Goal: Task Accomplishment & Management: Manage account settings

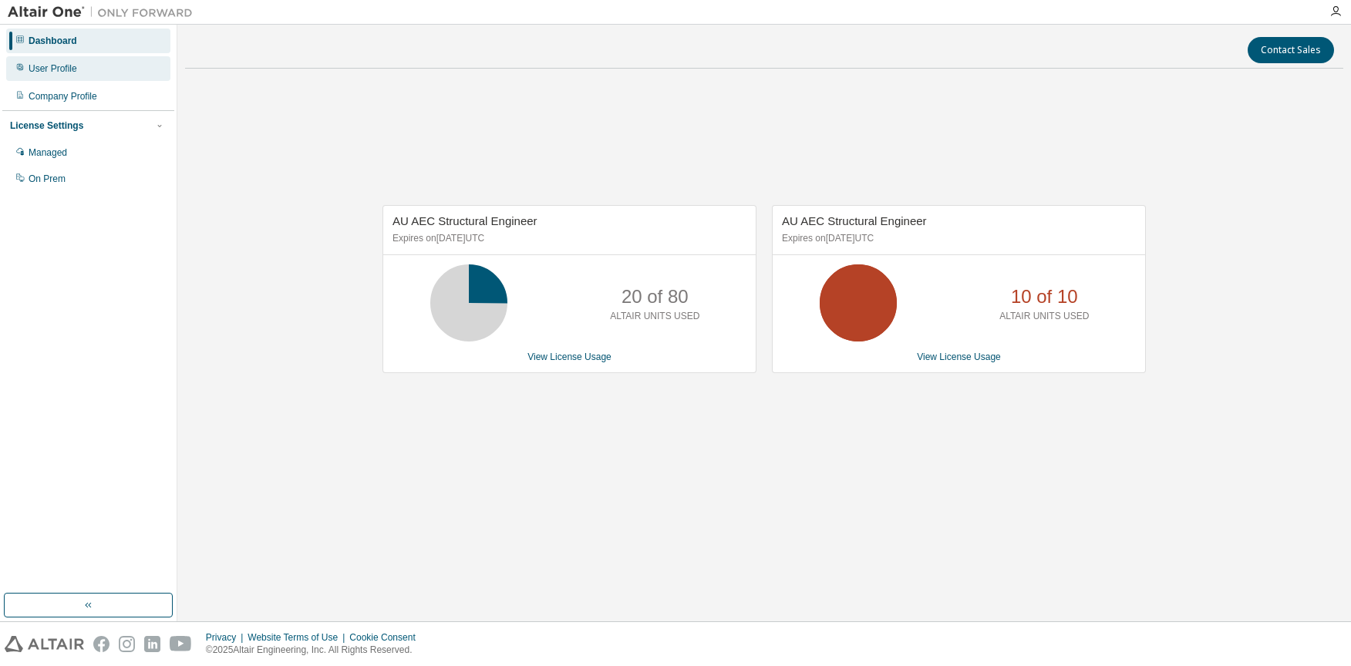
click at [65, 67] on div "User Profile" at bounding box center [53, 68] width 49 height 12
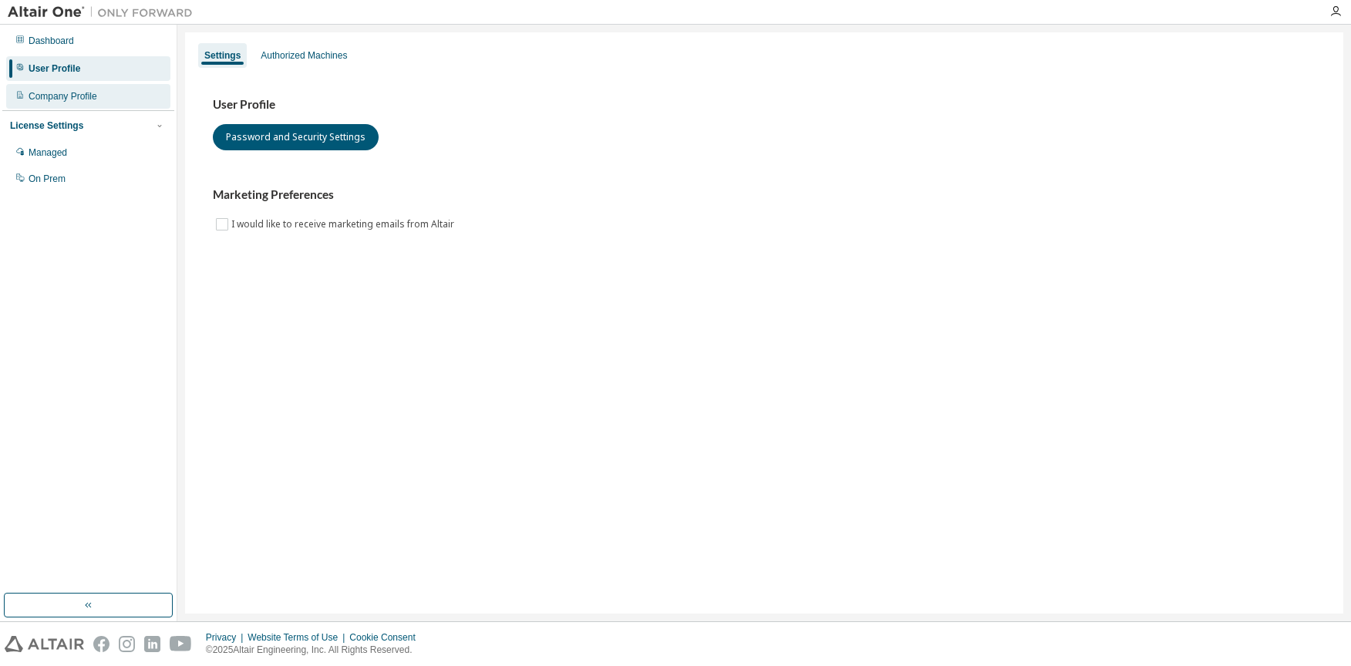
click at [58, 91] on div "Company Profile" at bounding box center [63, 96] width 69 height 12
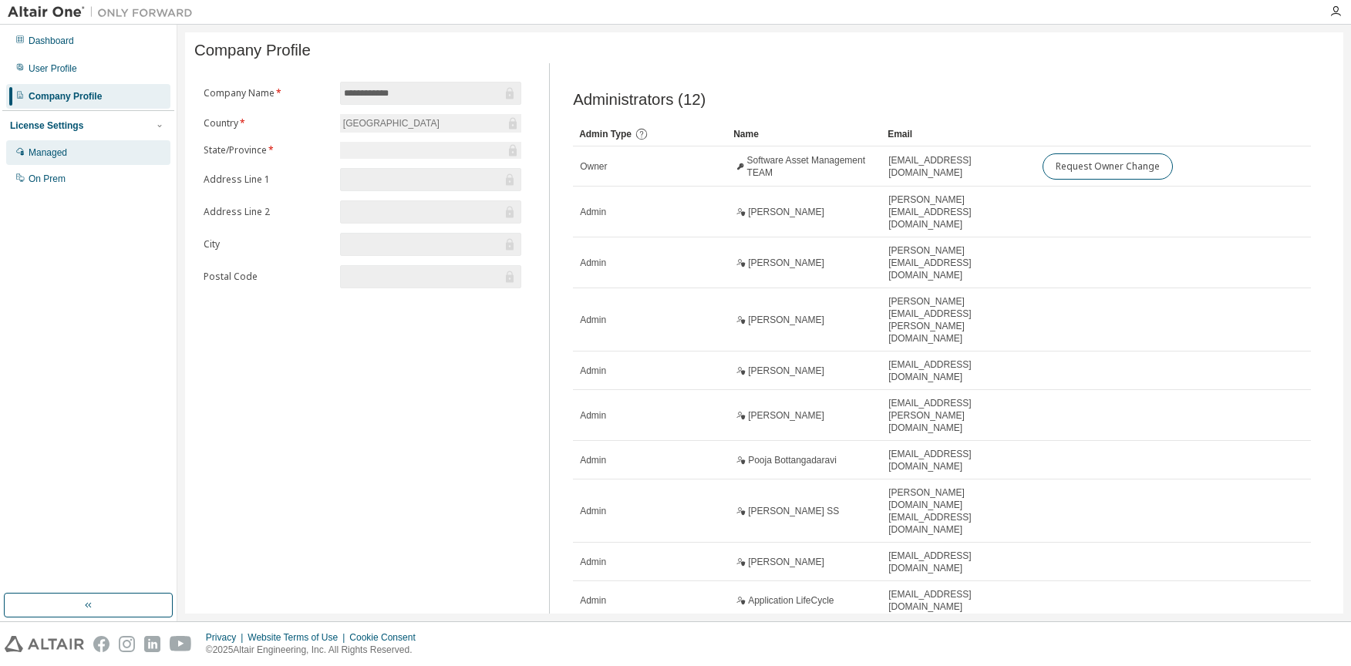
click at [65, 160] on div "Managed" at bounding box center [88, 152] width 164 height 25
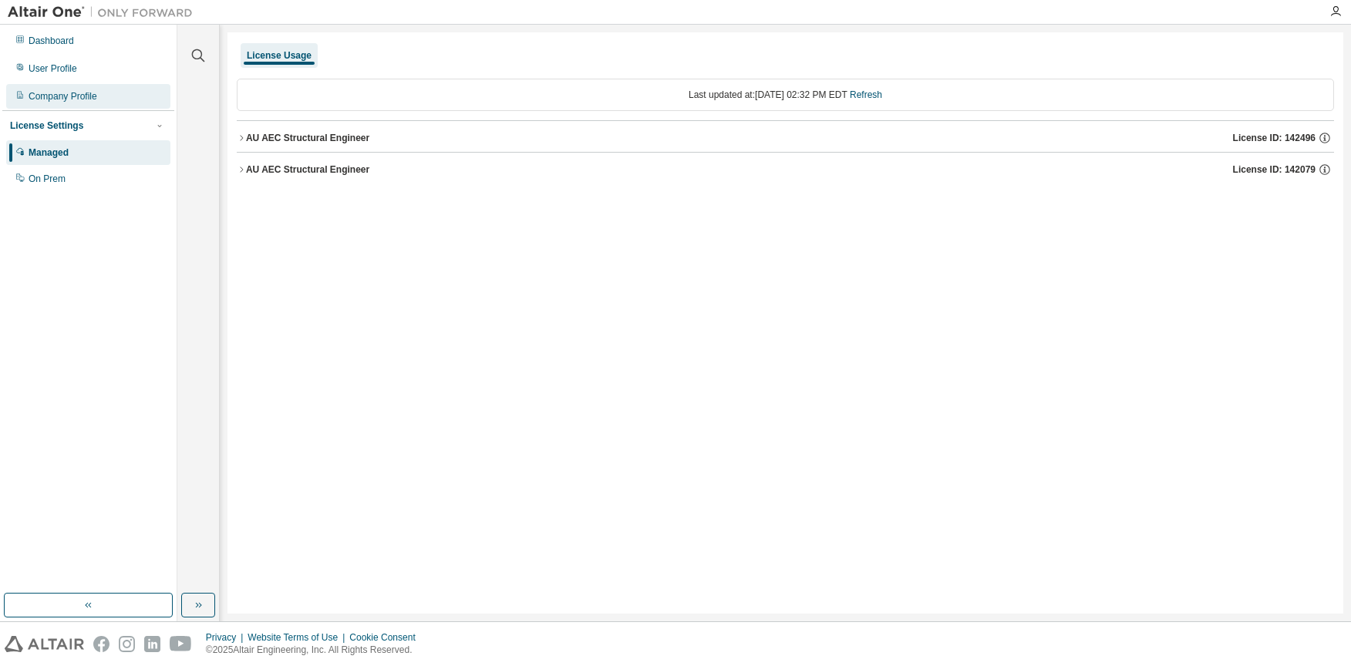
click at [111, 101] on div "Company Profile" at bounding box center [88, 96] width 164 height 25
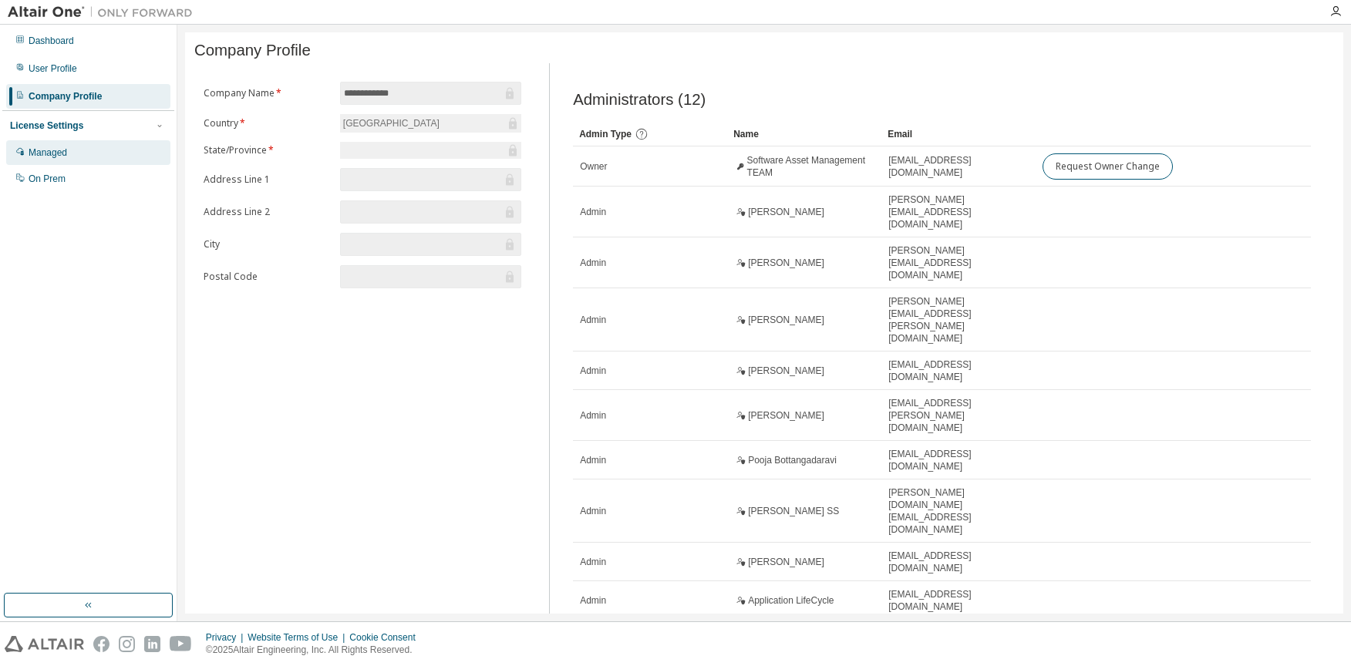
click at [106, 150] on div "Managed" at bounding box center [88, 152] width 164 height 25
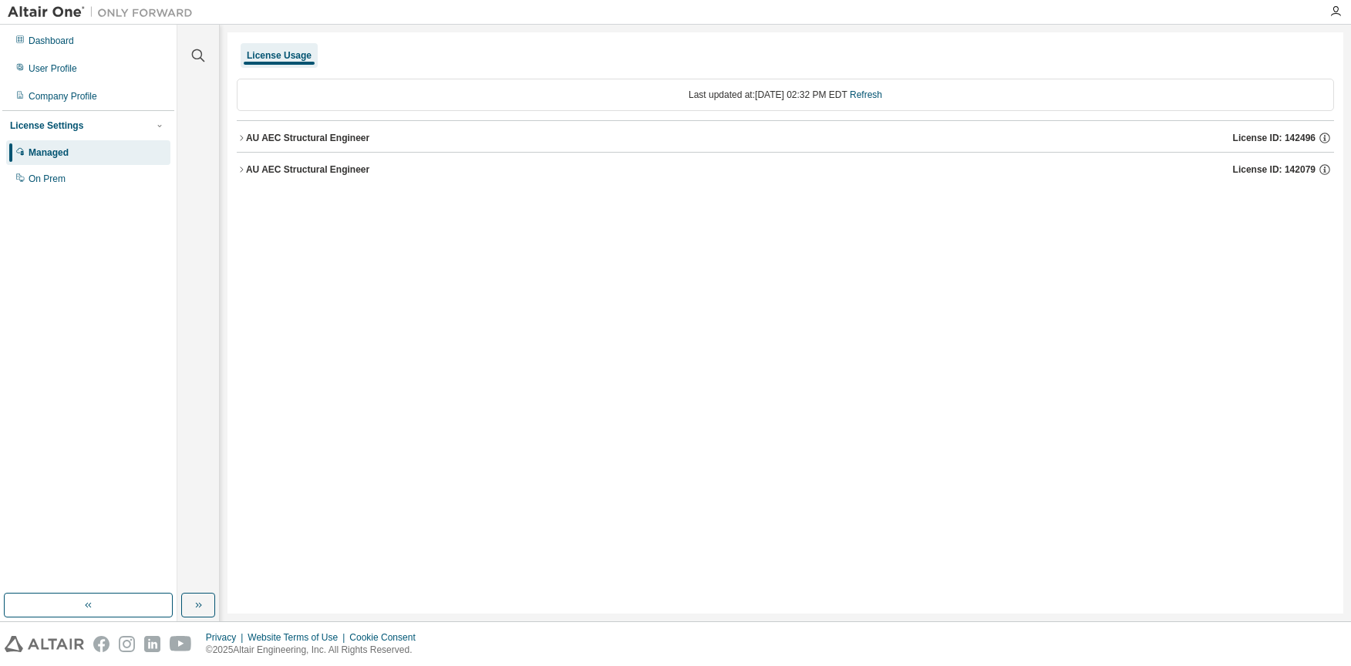
click at [242, 172] on icon "button" at bounding box center [241, 169] width 9 height 9
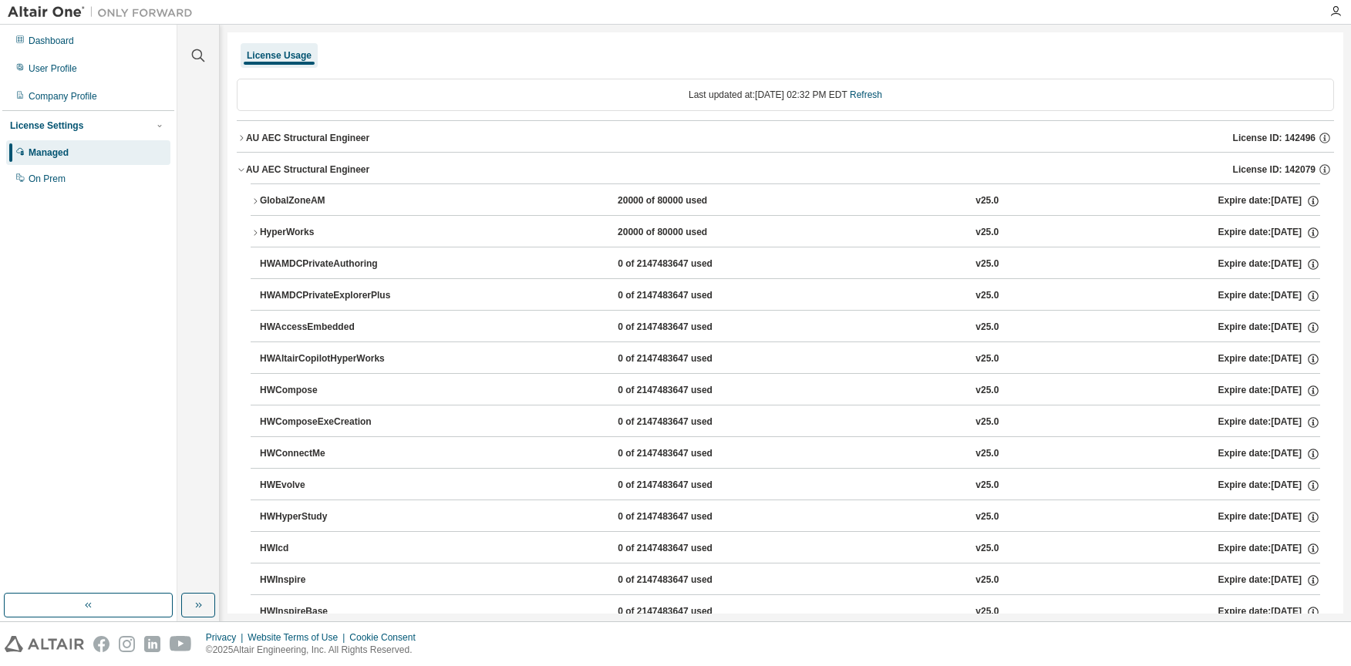
click at [242, 172] on icon "button" at bounding box center [241, 169] width 9 height 9
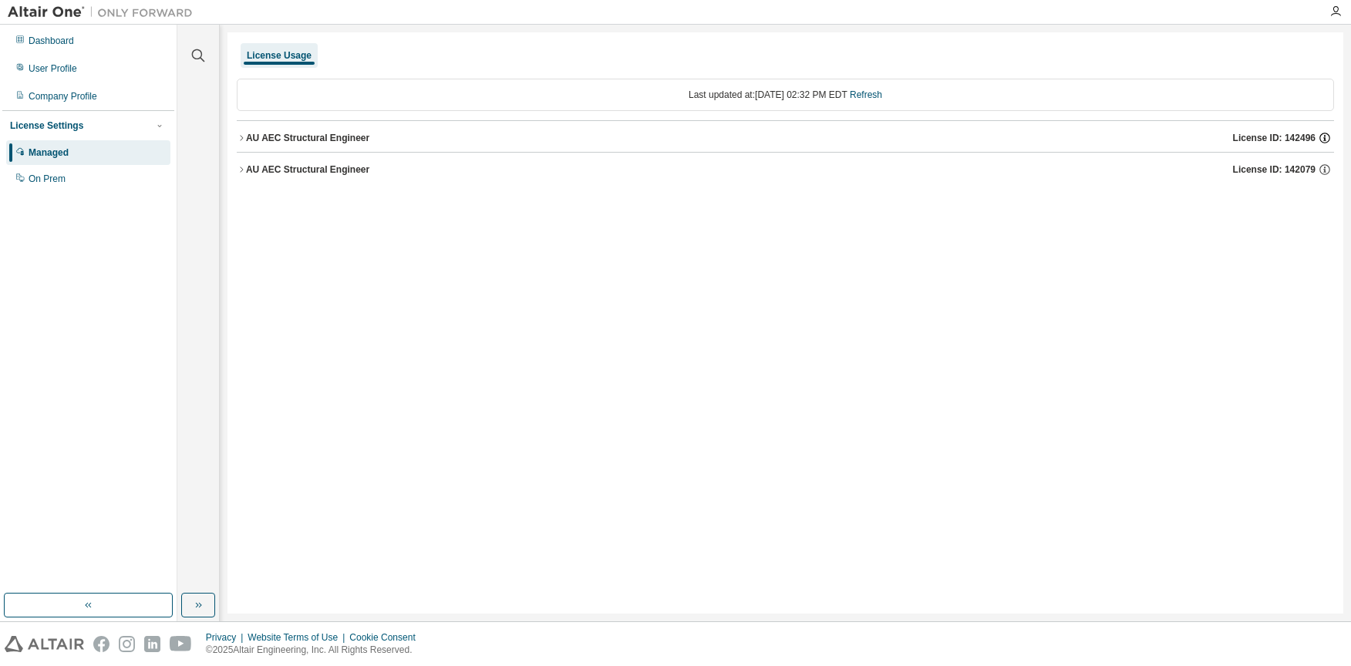
click at [1324, 143] on icon "button" at bounding box center [1324, 138] width 11 height 11
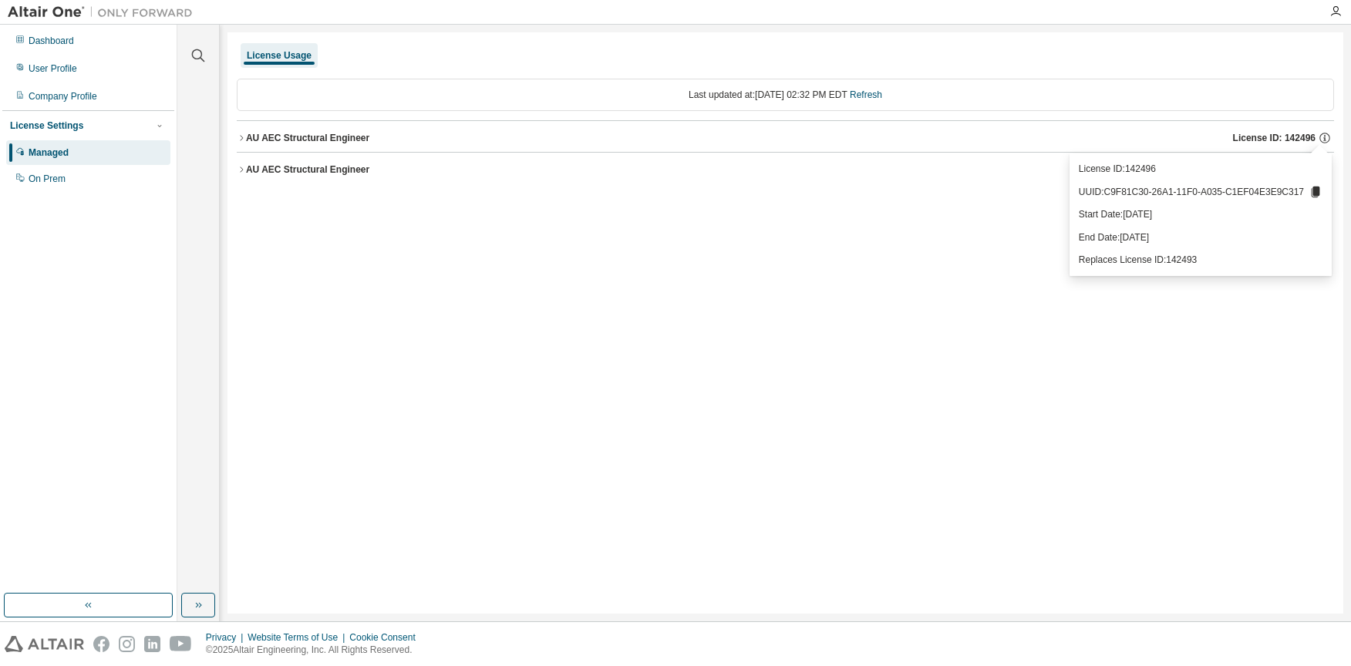
click at [901, 239] on div "License Usage Last updated at: Tue 2025-08-19 02:32 PM EDT Refresh AU AEC Struc…" at bounding box center [785, 322] width 1116 height 581
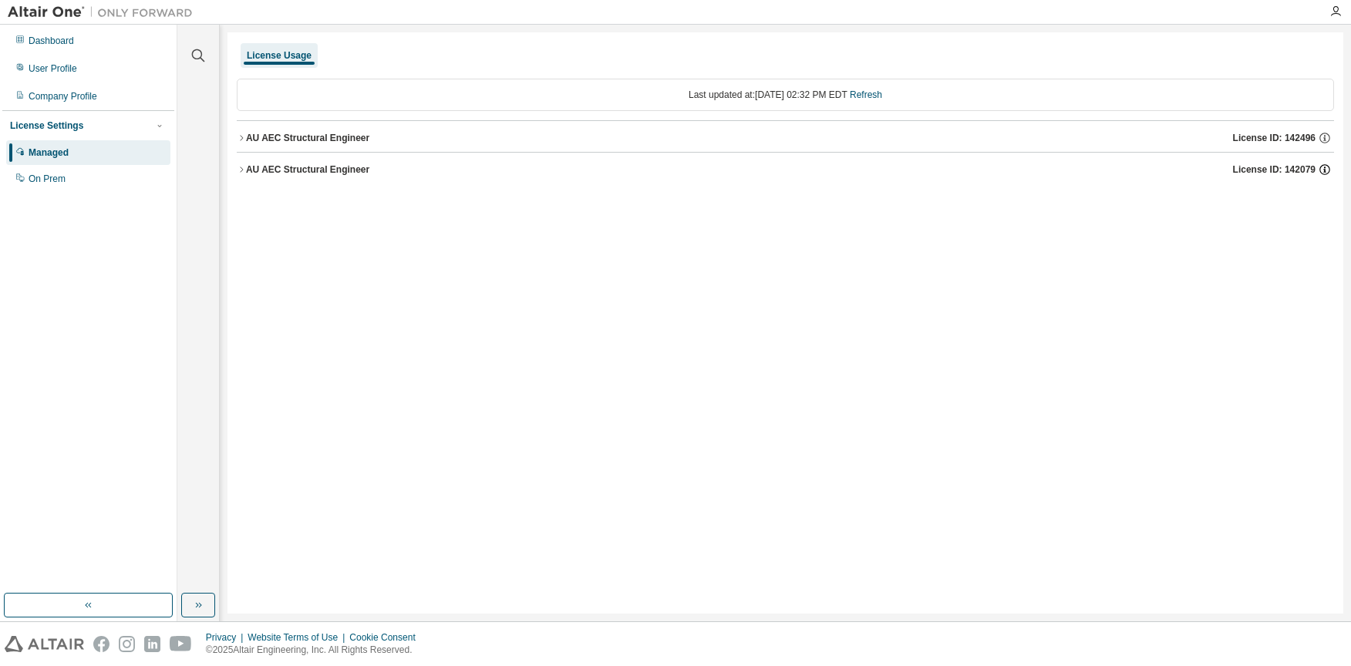
click at [1324, 167] on icon "button" at bounding box center [1325, 170] width 14 height 14
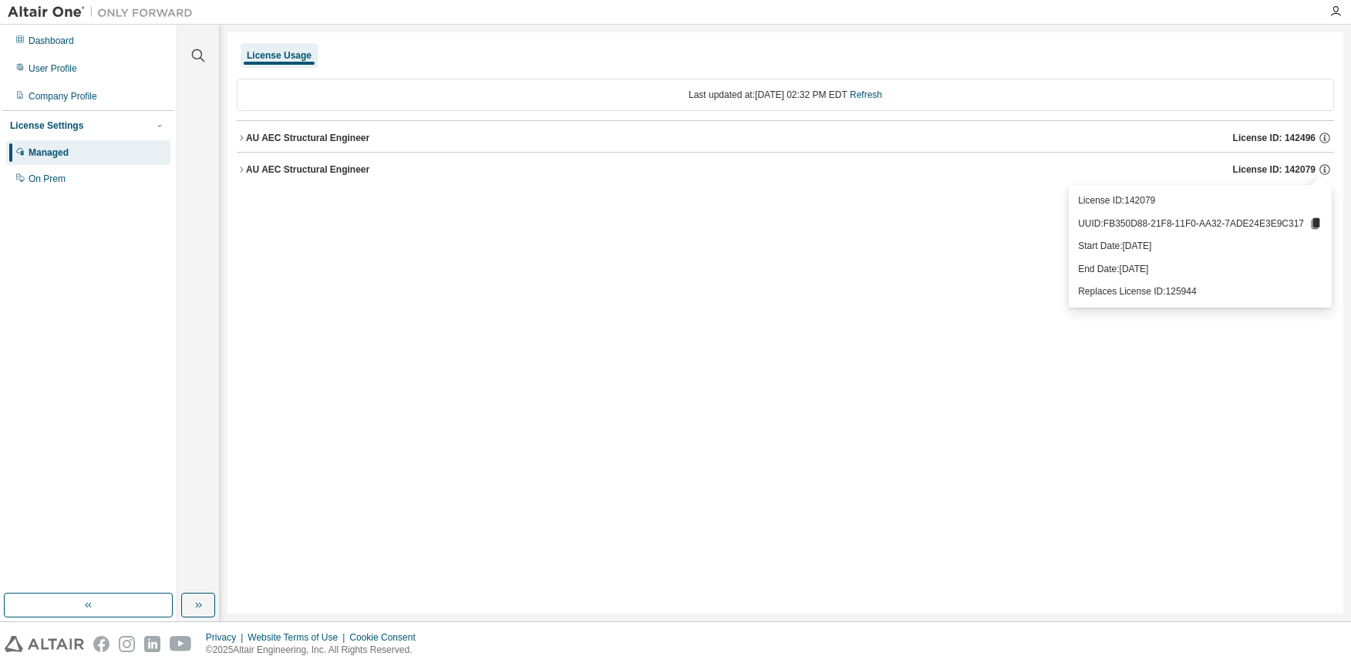
click at [238, 174] on button "AU AEC Structural Engineer License ID: 142079" at bounding box center [785, 170] width 1097 height 34
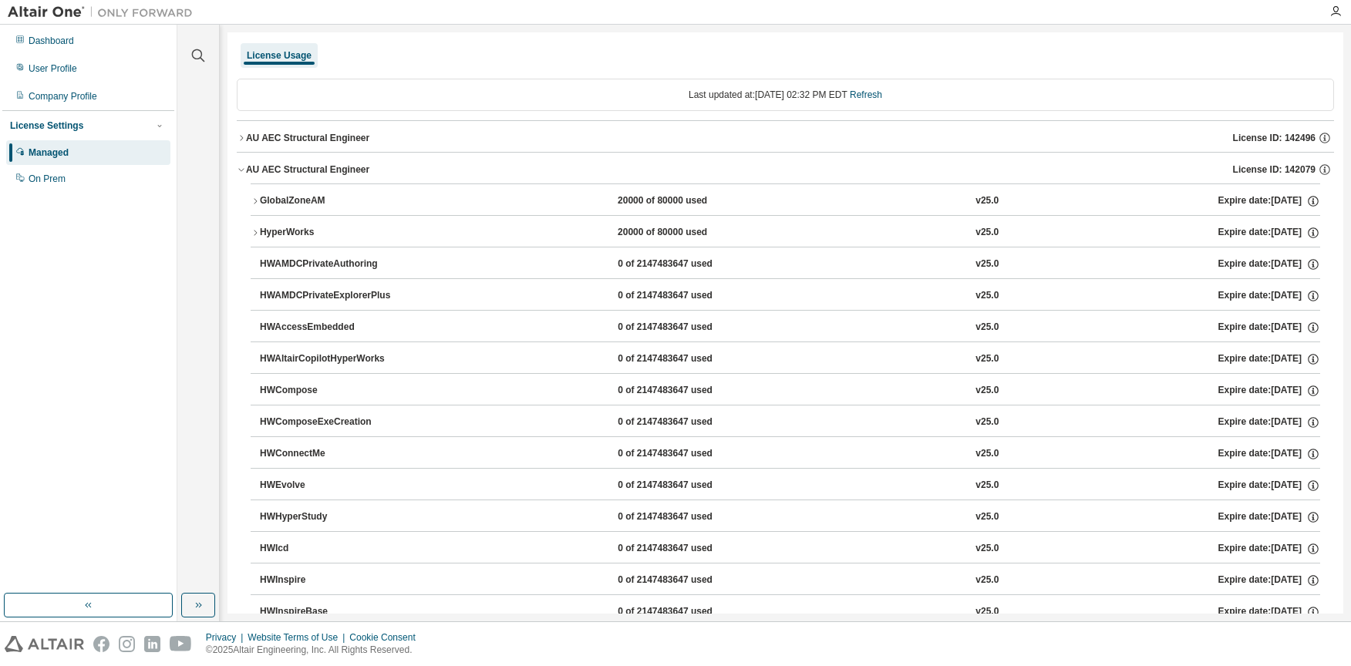
click at [243, 173] on icon "button" at bounding box center [241, 169] width 9 height 9
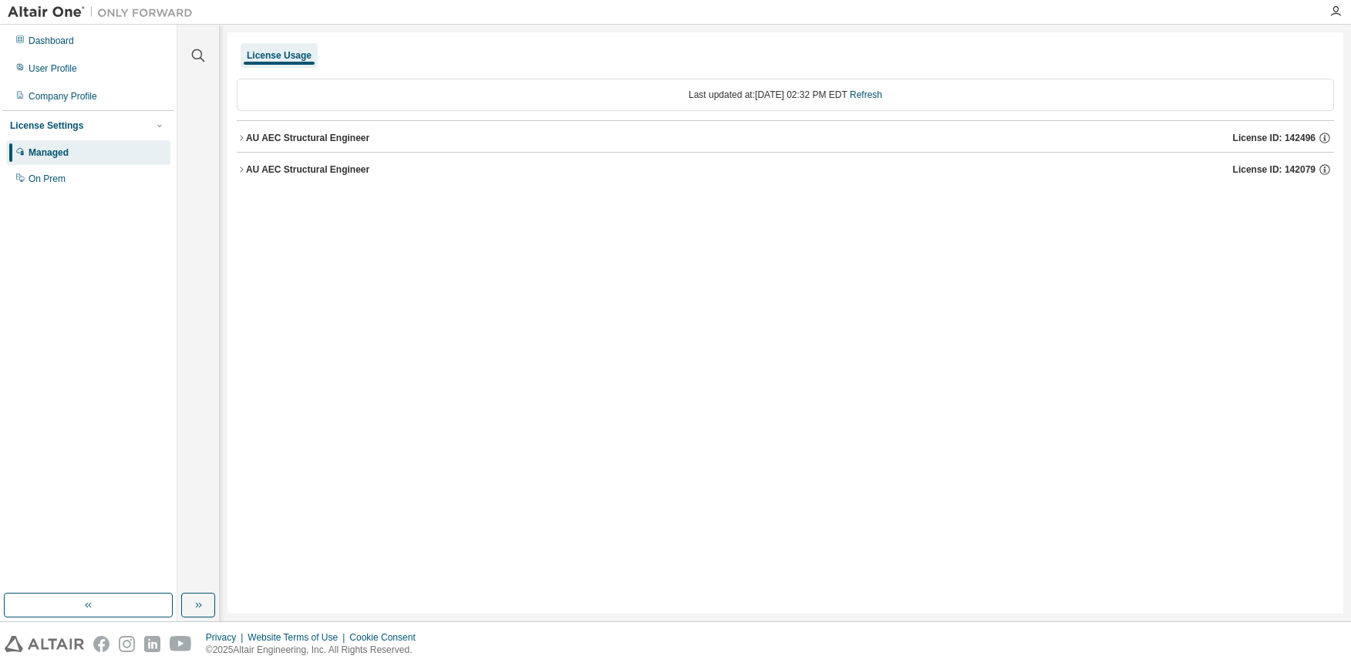
click at [243, 173] on icon "button" at bounding box center [241, 169] width 9 height 9
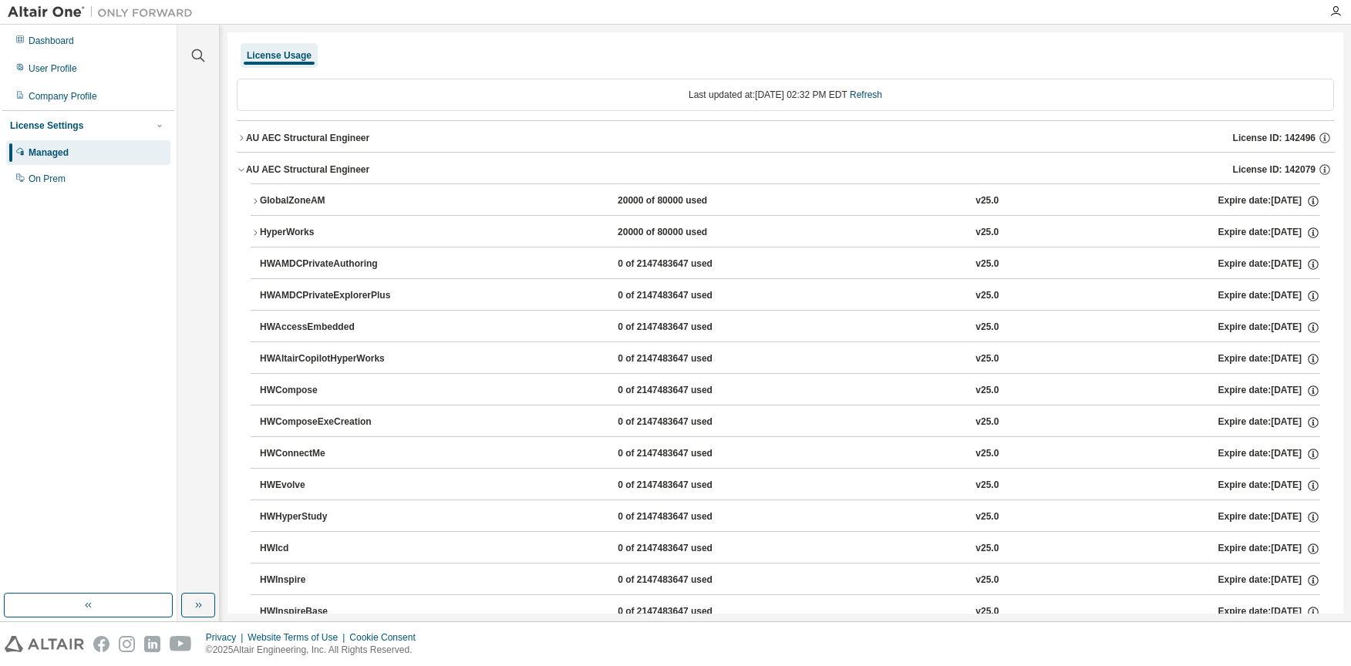
click at [255, 198] on icon "button" at bounding box center [255, 201] width 9 height 9
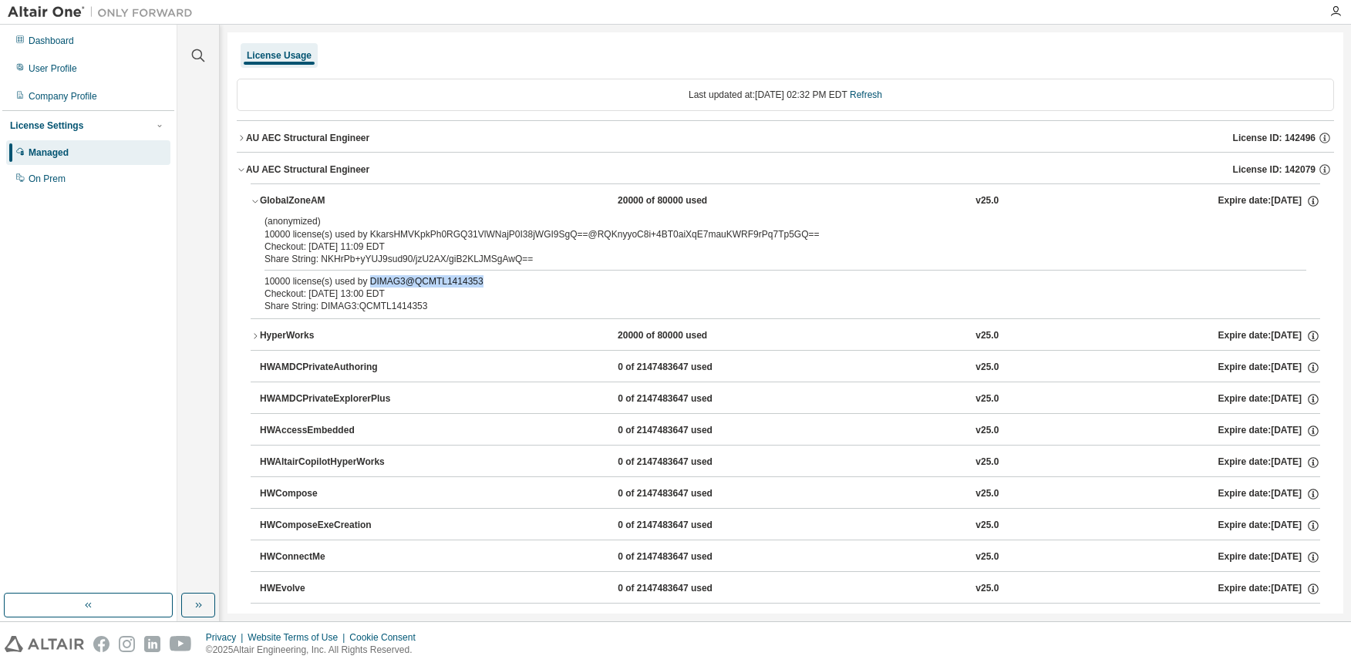
drag, startPoint x: 368, startPoint y: 285, endPoint x: 473, endPoint y: 278, distance: 105.8
click at [473, 278] on div "10000 license(s) used by DIMAG3@QCMTL1414353" at bounding box center [766, 281] width 1005 height 12
click at [256, 333] on icon "button" at bounding box center [255, 336] width 9 height 9
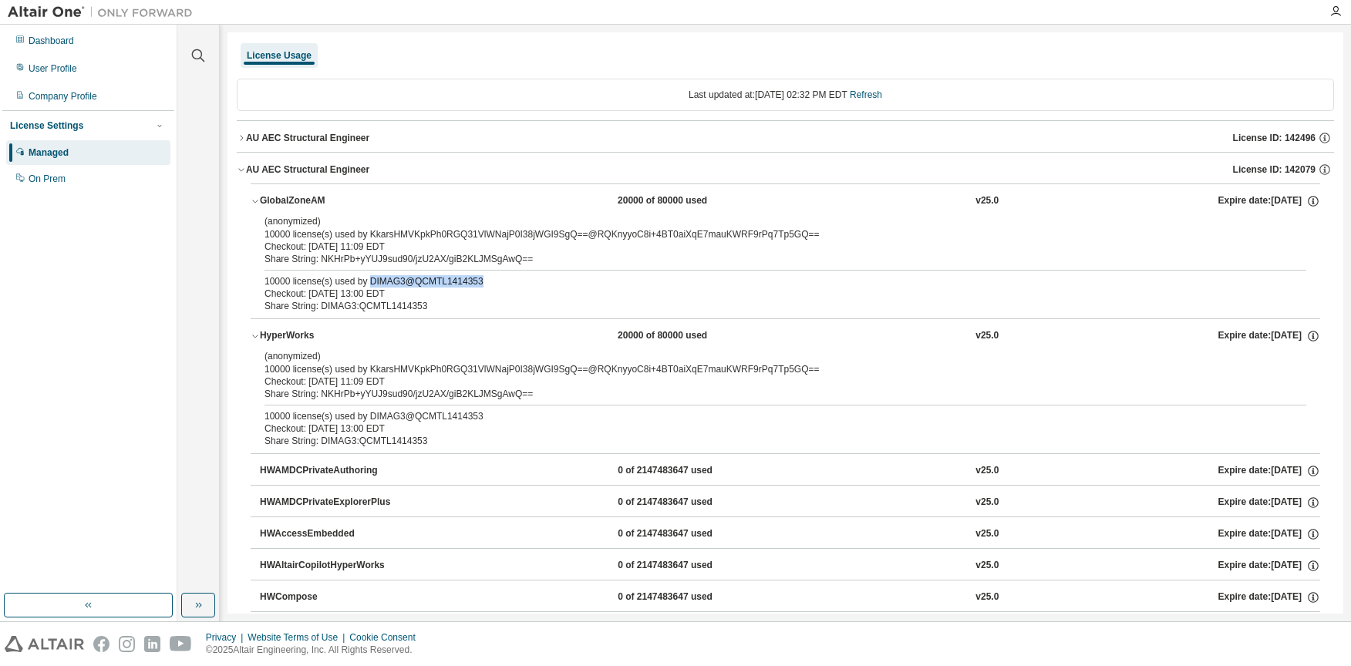
click at [256, 333] on icon "button" at bounding box center [255, 336] width 9 height 9
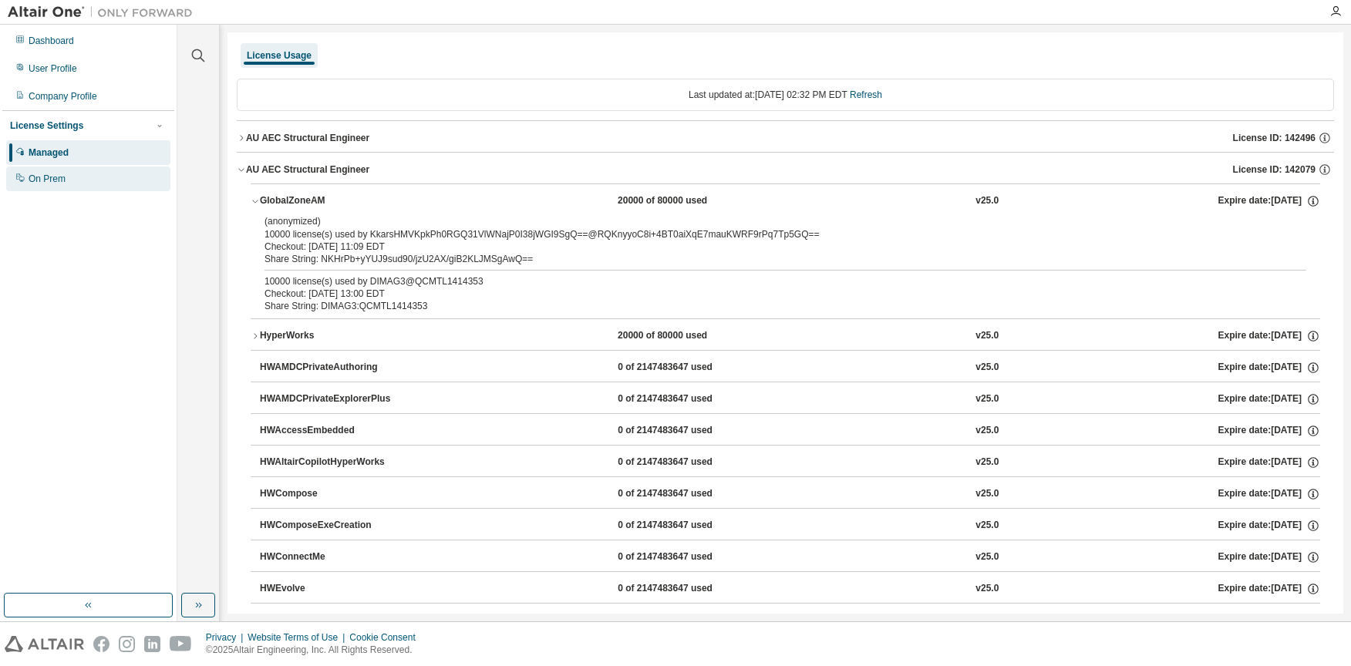
click at [72, 180] on div "On Prem" at bounding box center [88, 179] width 164 height 25
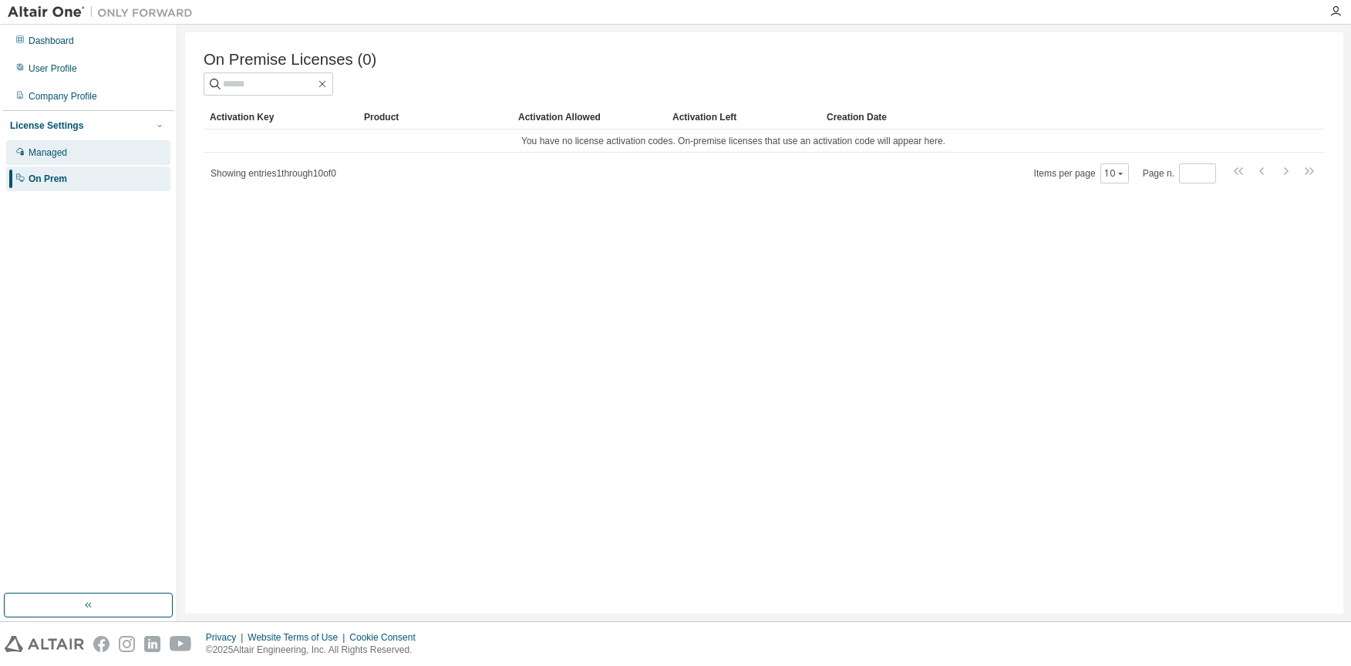
click at [115, 157] on div "Managed" at bounding box center [88, 152] width 164 height 25
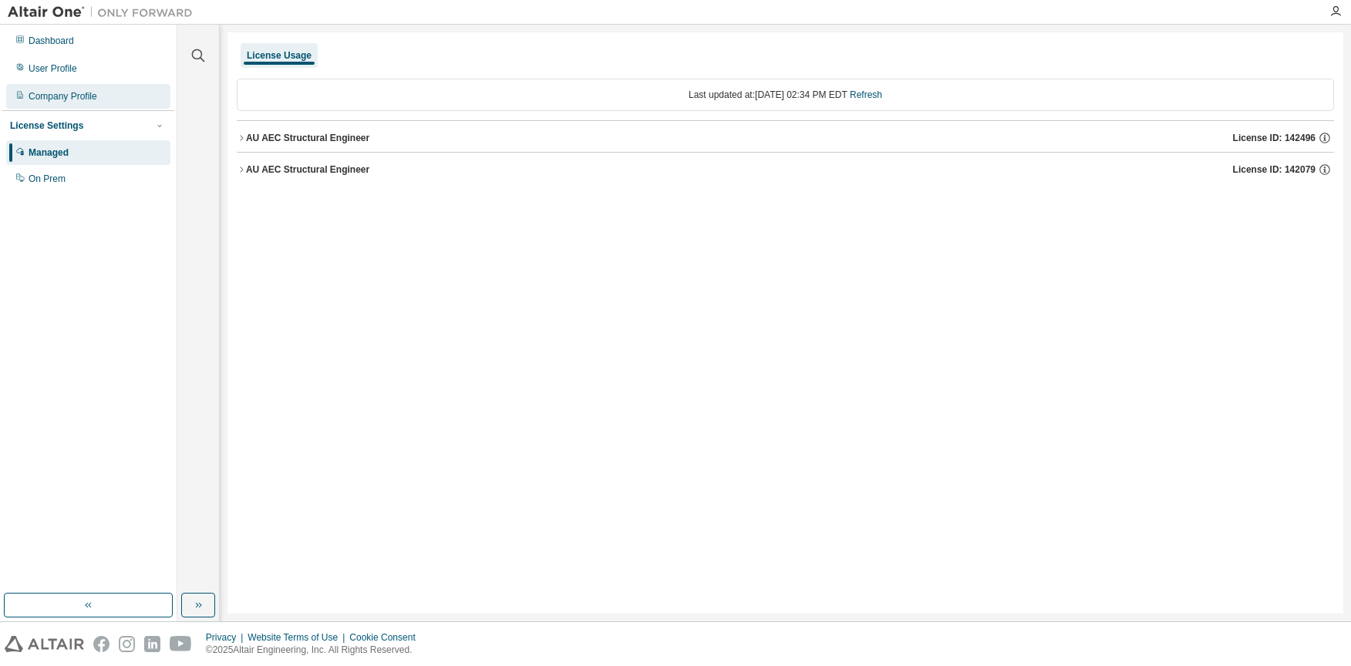
click at [75, 102] on div "Company Profile" at bounding box center [63, 96] width 69 height 12
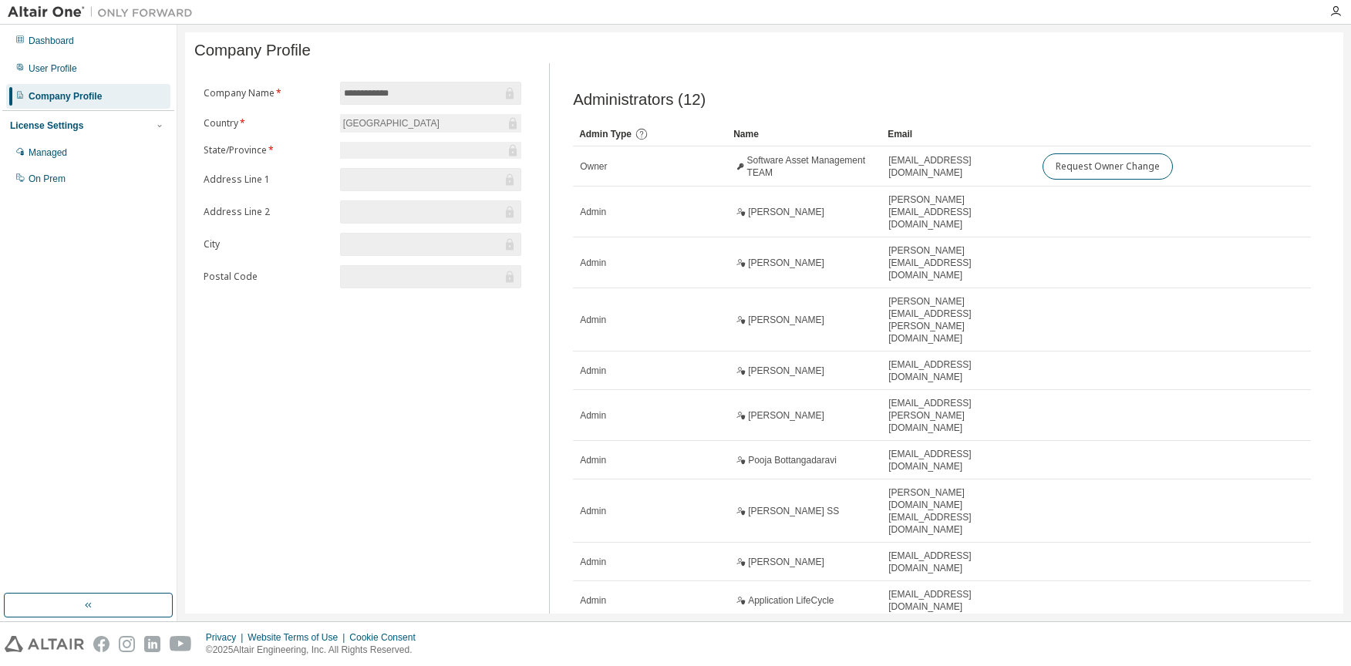
click at [1278, 629] on icon "button" at bounding box center [1271, 638] width 19 height 19
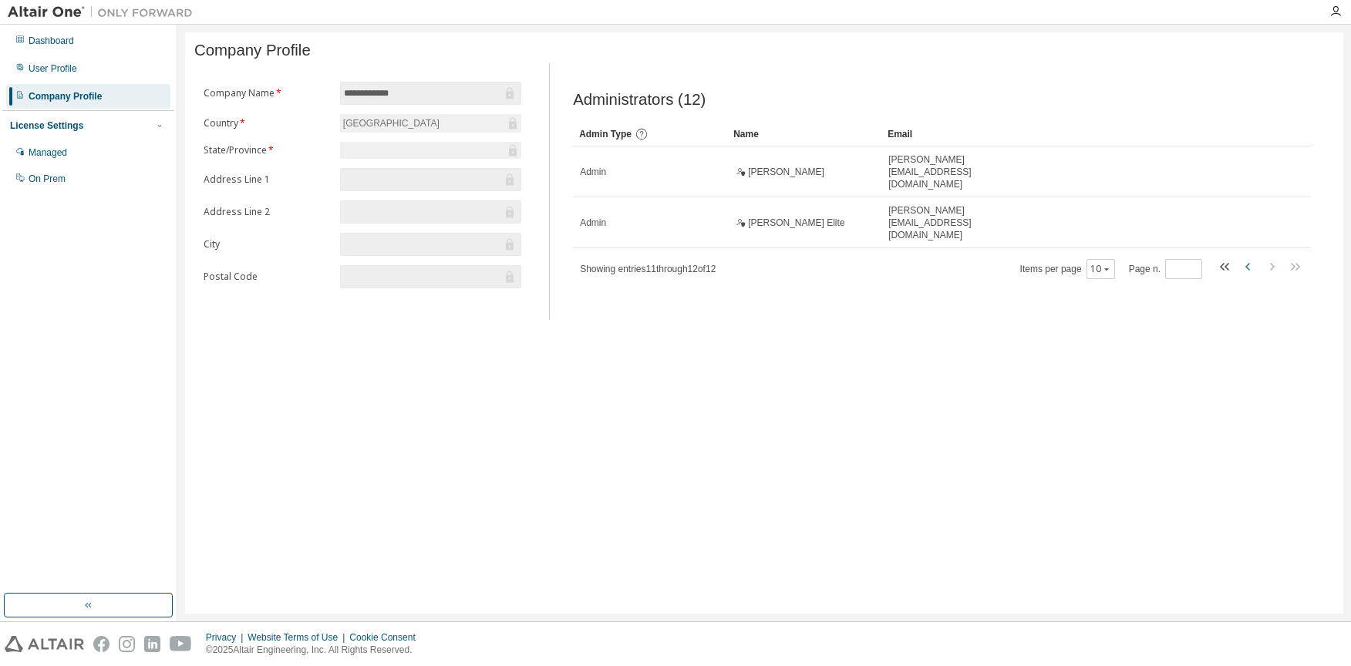
click at [1253, 258] on icon "button" at bounding box center [1248, 267] width 19 height 19
type input "*"
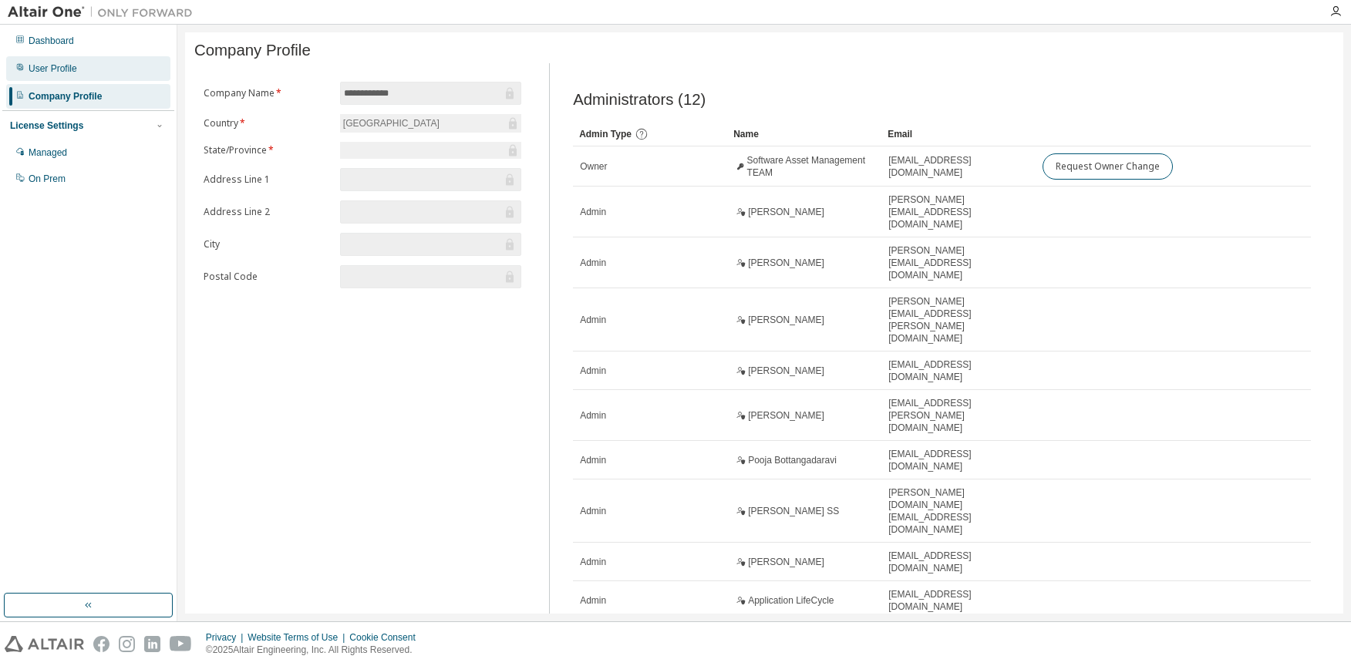
click at [79, 72] on div "User Profile" at bounding box center [88, 68] width 164 height 25
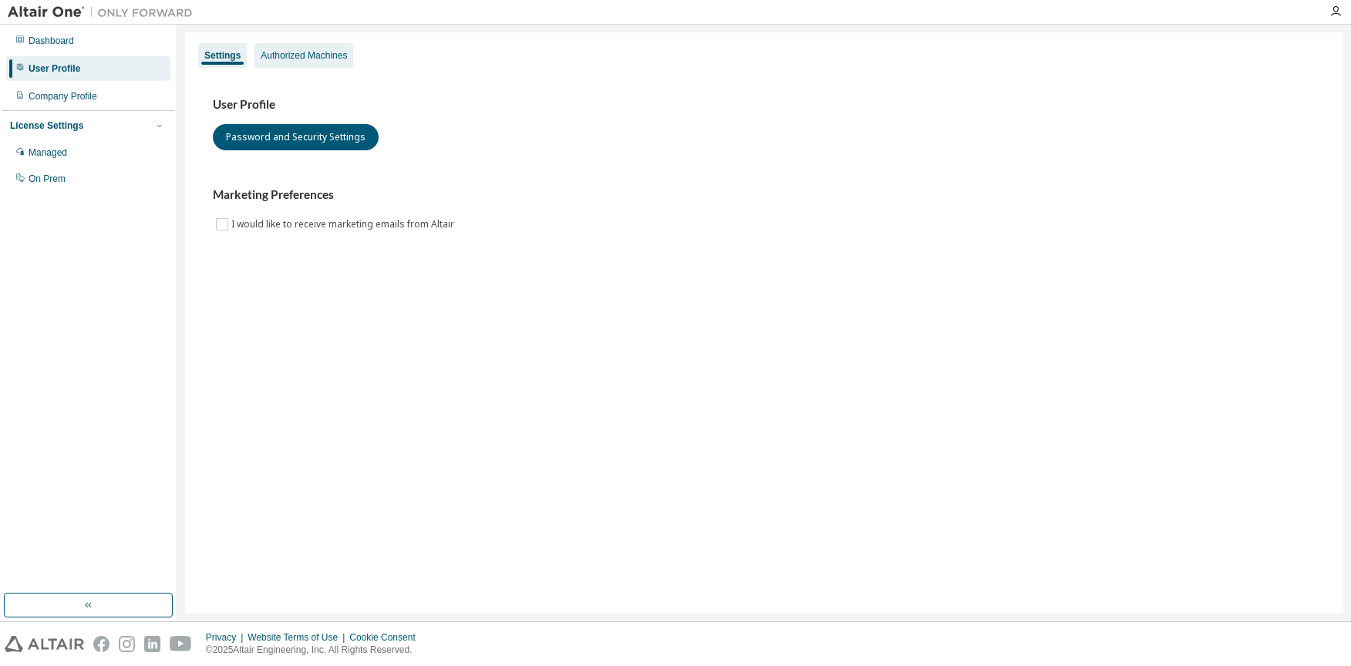
click at [315, 58] on div "Authorized Machines" at bounding box center [304, 55] width 86 height 12
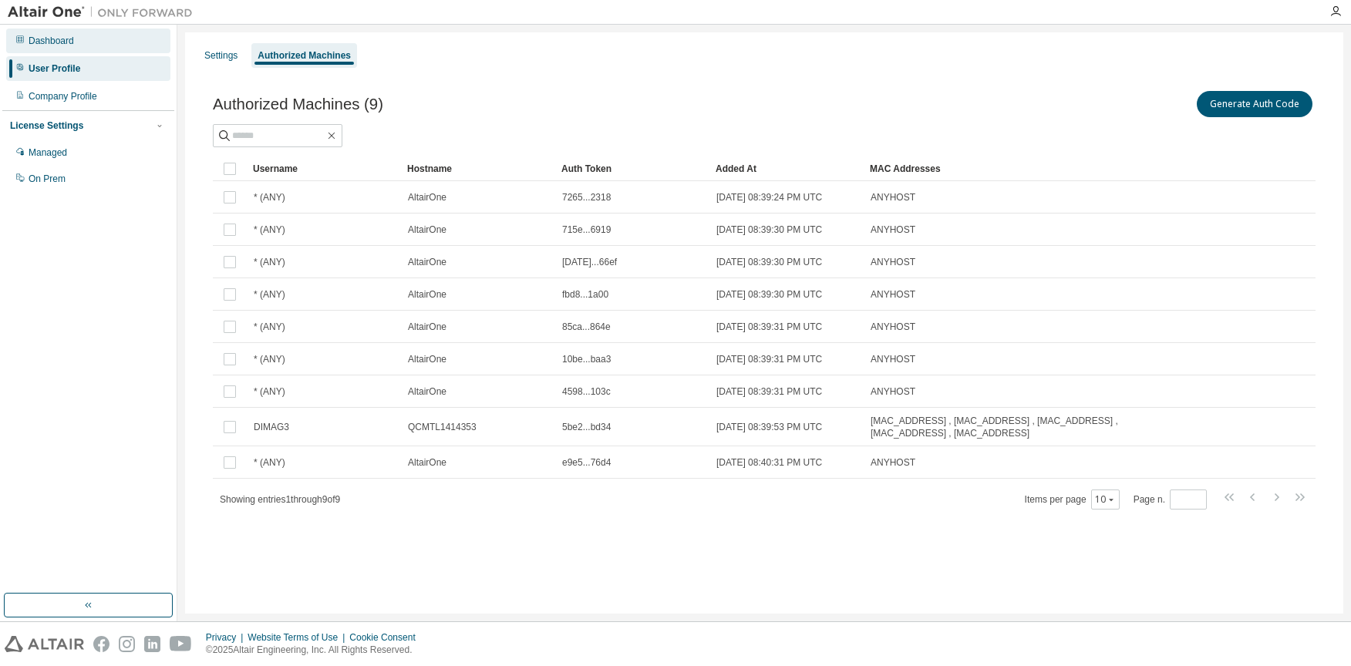
click at [79, 35] on div "Dashboard" at bounding box center [88, 41] width 164 height 25
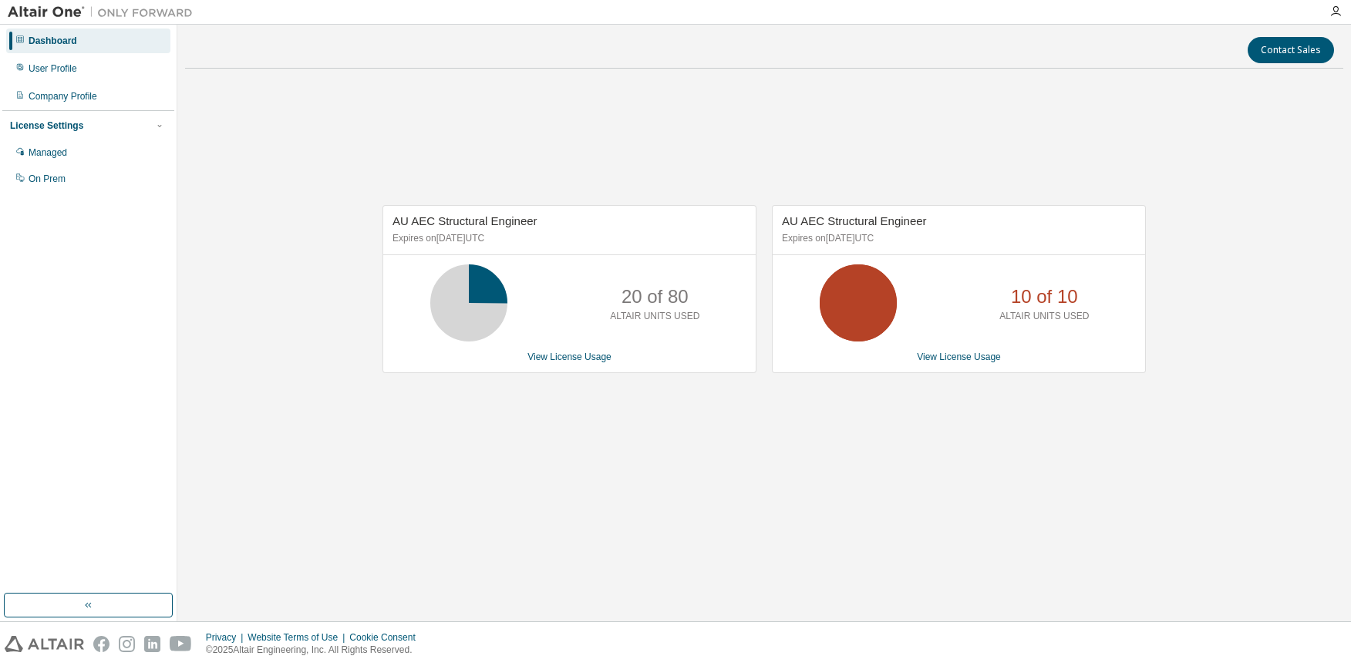
click at [570, 365] on div "AU AEC Structural Engineer Expires on April 30, 2026 UTC 20 of 80 ALTAIR UNITS …" at bounding box center [569, 289] width 374 height 168
click at [574, 361] on link "View License Usage" at bounding box center [569, 357] width 84 height 11
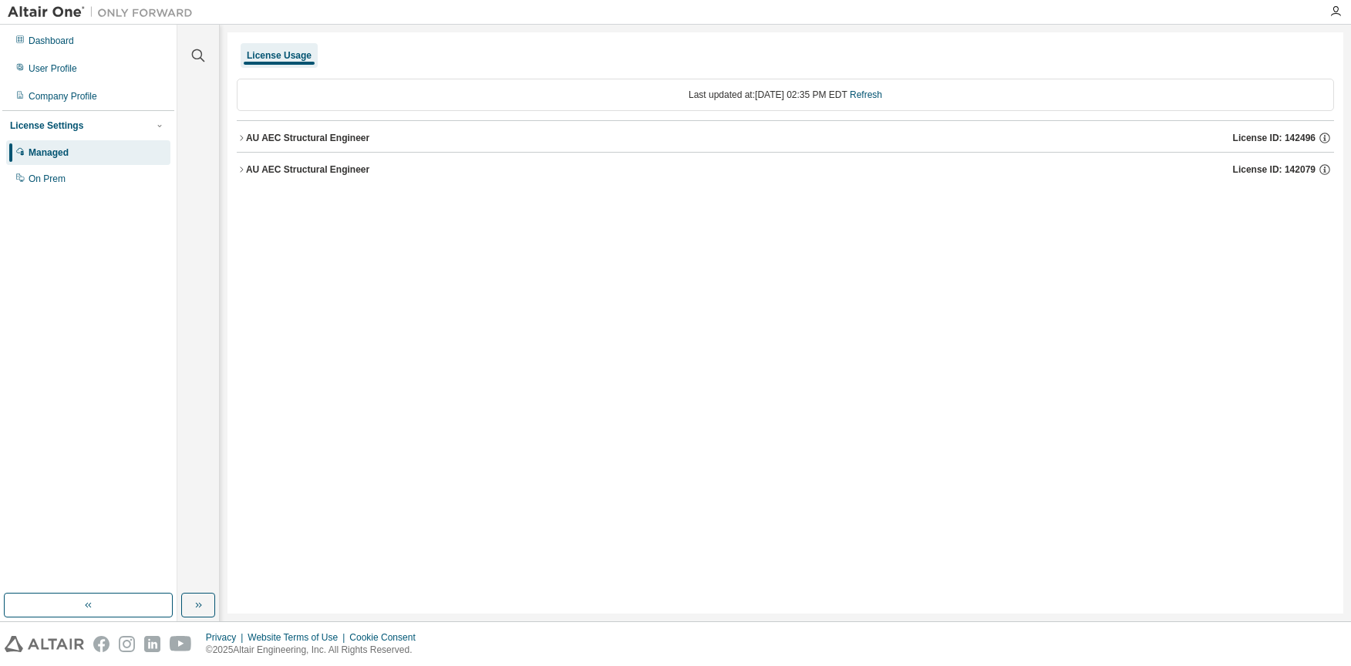
click at [252, 171] on div "AU AEC Structural Engineer" at bounding box center [307, 169] width 123 height 12
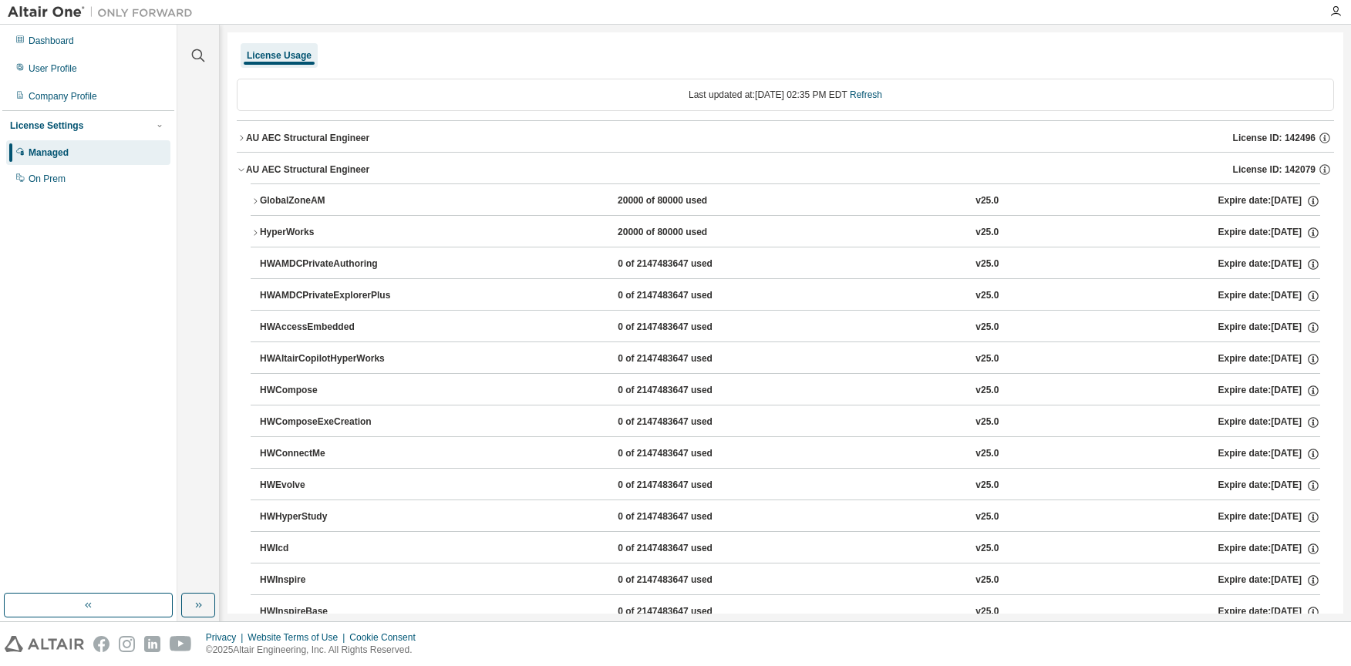
click at [252, 171] on div "AU AEC Structural Engineer" at bounding box center [307, 169] width 123 height 12
